Goal: Navigation & Orientation: Find specific page/section

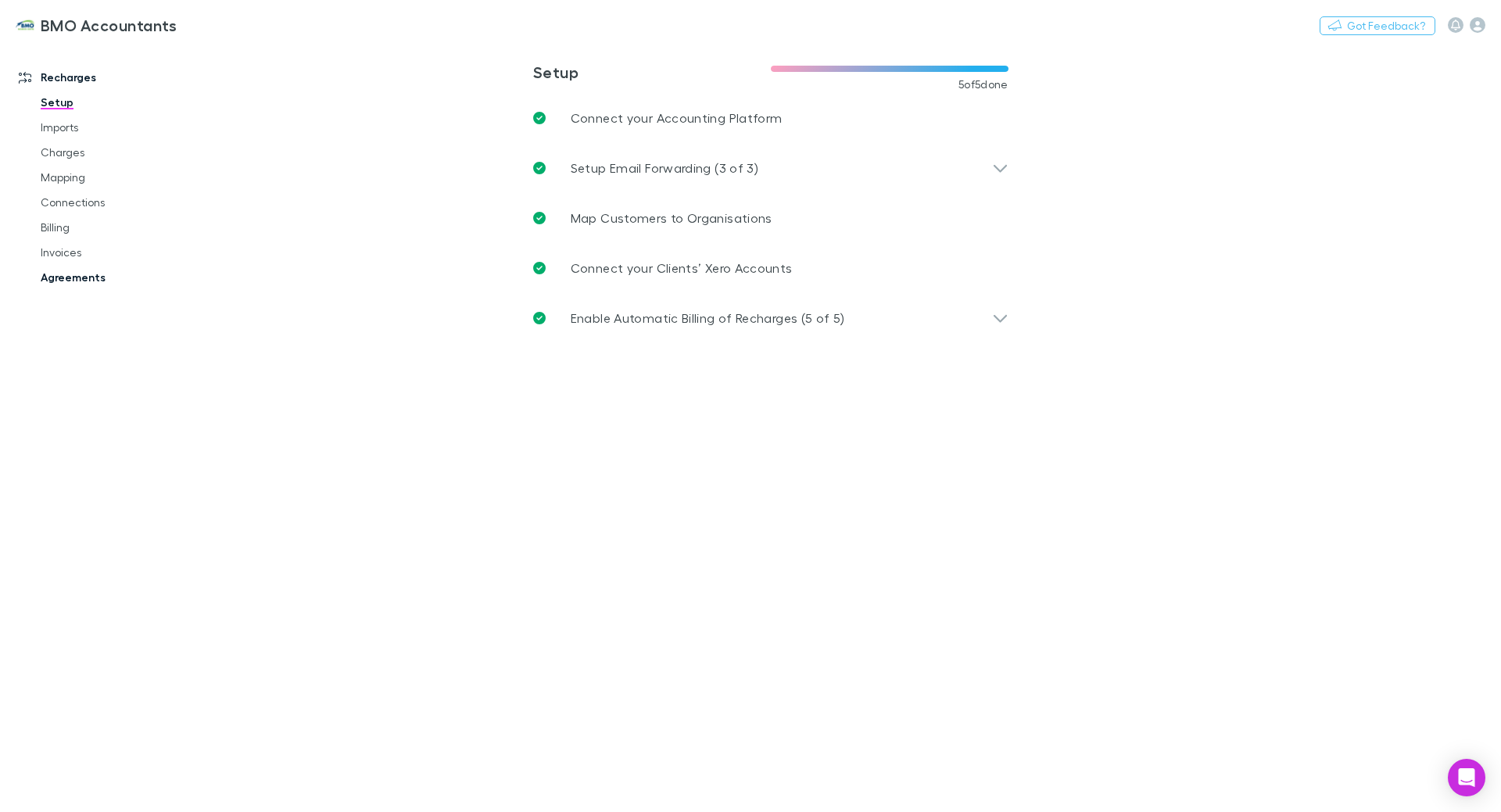
click at [102, 274] on link "Agreements" at bounding box center [118, 278] width 186 height 25
